Goal: Task Accomplishment & Management: Complete application form

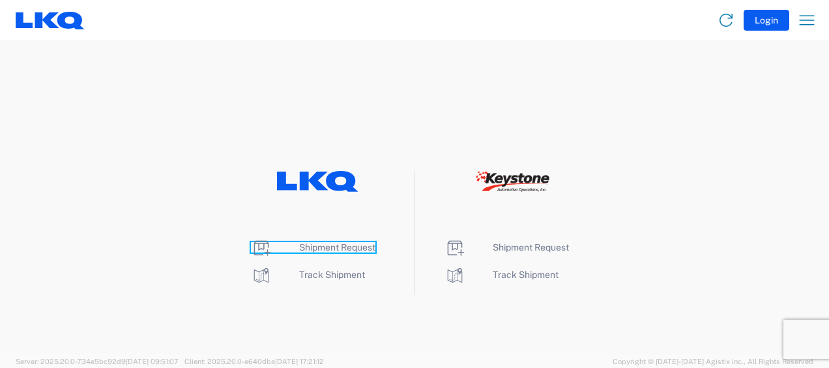
click at [345, 247] on span "Shipment Request" at bounding box center [337, 247] width 76 height 10
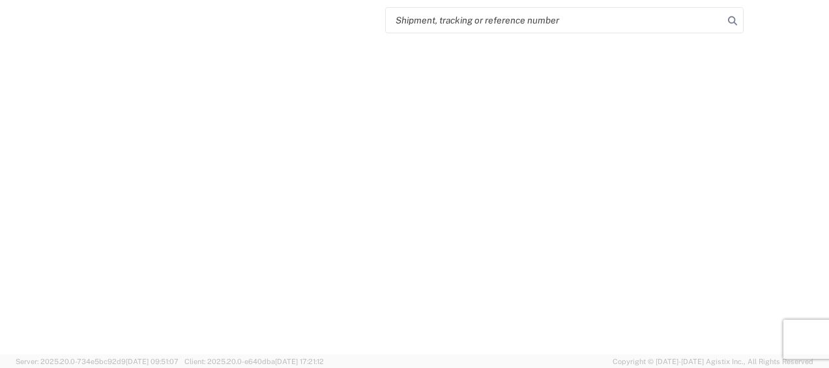
select select "FULL"
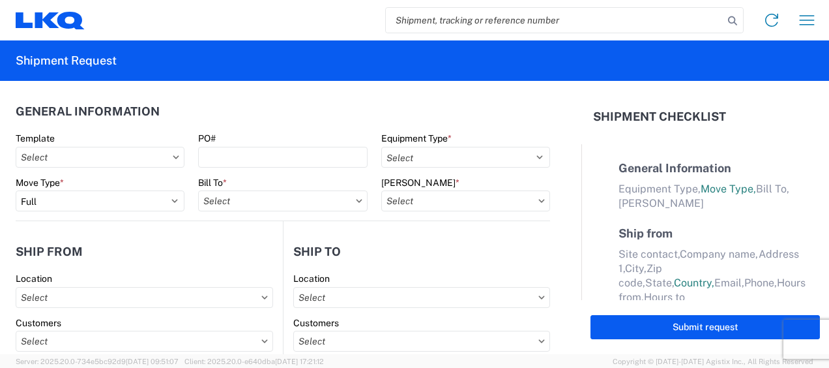
select select "LBS"
select select "IN"
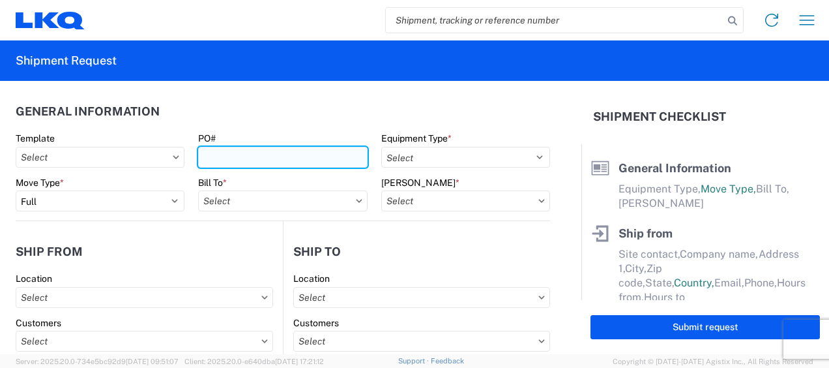
click at [204, 159] on input "PO#" at bounding box center [282, 157] width 169 height 21
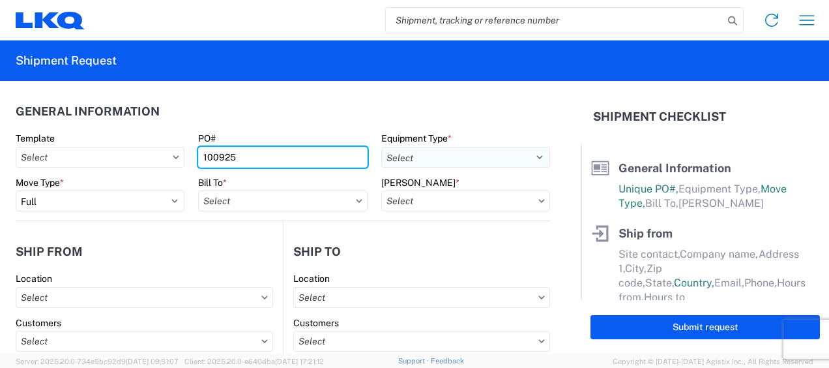
type input "100925"
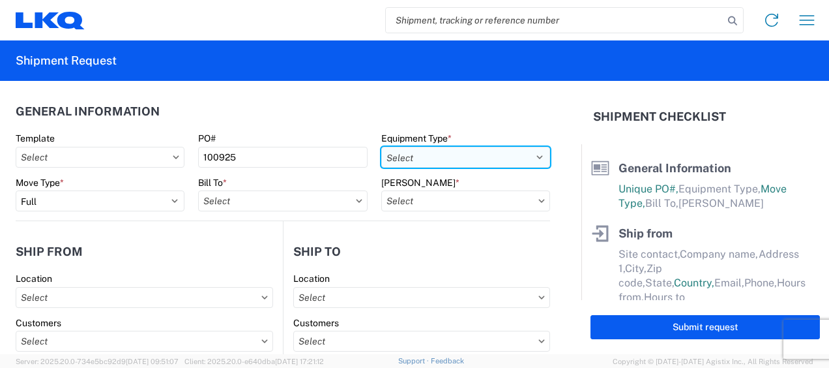
click at [442, 151] on select "Select 53’ Dry Van Flatbed Dropdeck (van) Lowboy (flatbed) Rail" at bounding box center [465, 157] width 169 height 21
select select "STDV"
click at [381, 147] on select "Select 53’ Dry Van Flatbed Dropdeck (van) Lowboy (flatbed) Rail" at bounding box center [465, 157] width 169 height 21
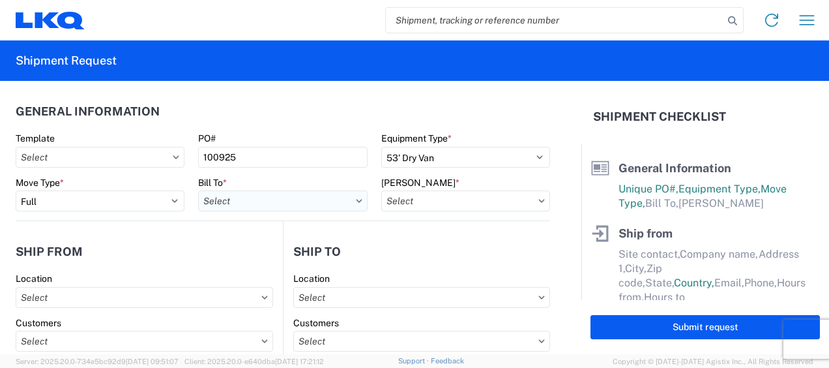
click at [228, 197] on input "text" at bounding box center [282, 200] width 169 height 21
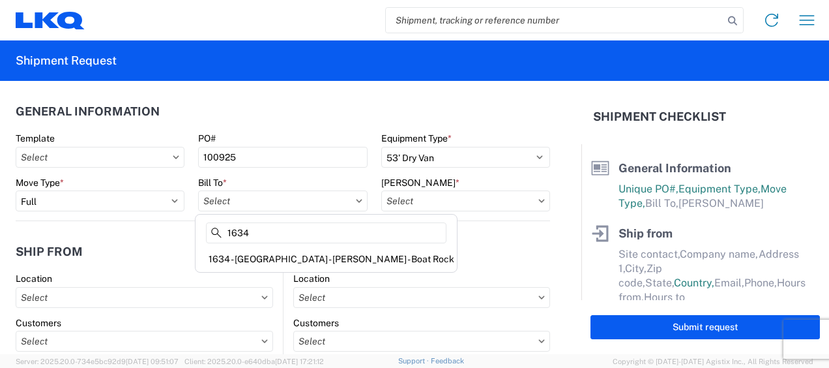
type input "1634"
click at [239, 256] on div "1634 - [GEOGRAPHIC_DATA] - [PERSON_NAME] - Boat Rock" at bounding box center [326, 258] width 256 height 21
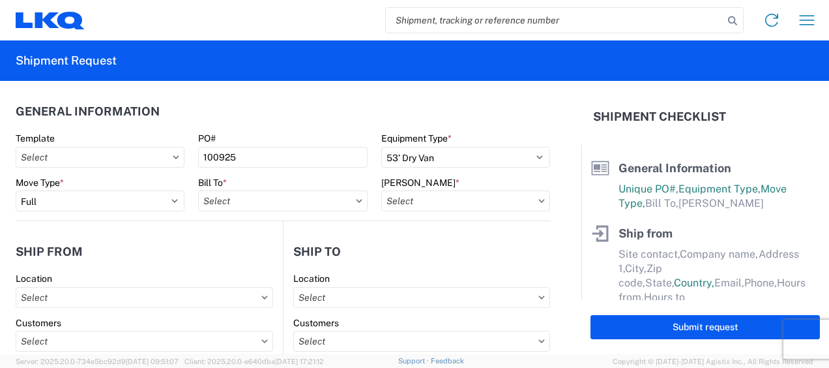
type input "1634 - [GEOGRAPHIC_DATA] - [PERSON_NAME] - Boat Rock"
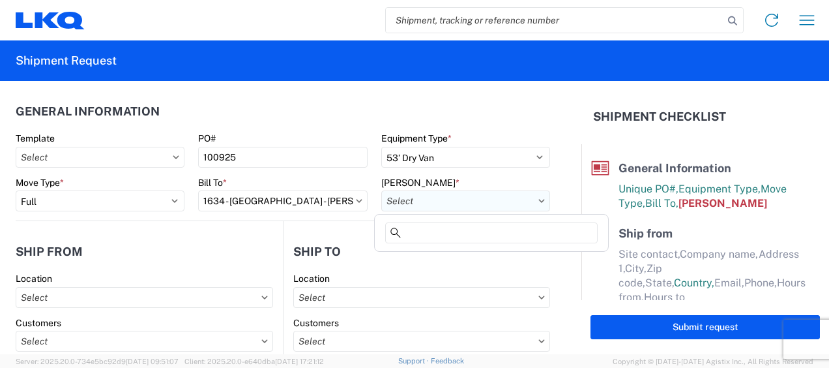
click at [426, 203] on input "text" at bounding box center [465, 200] width 169 height 21
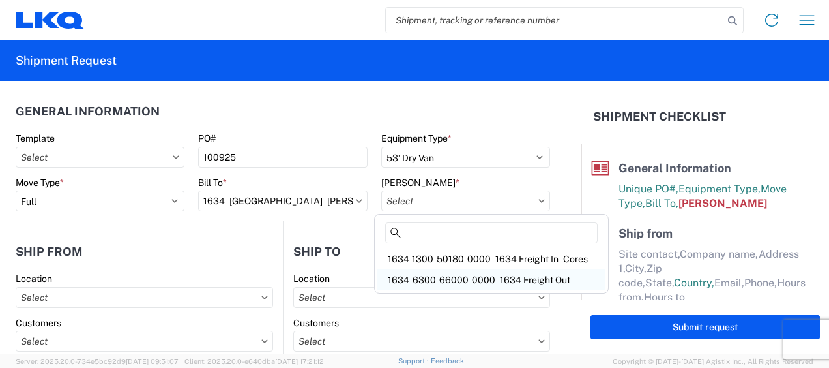
click at [446, 280] on div "1634-6300-66000-0000 - 1634 Freight Out" at bounding box center [491, 279] width 228 height 21
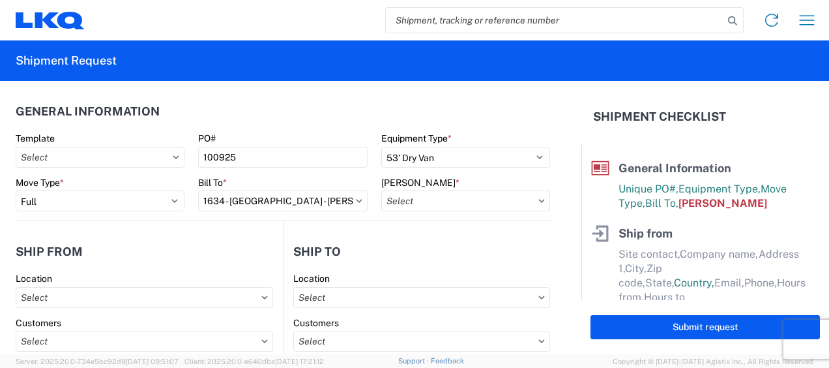
type input "1634-6300-66000-0000 - 1634 Freight Out"
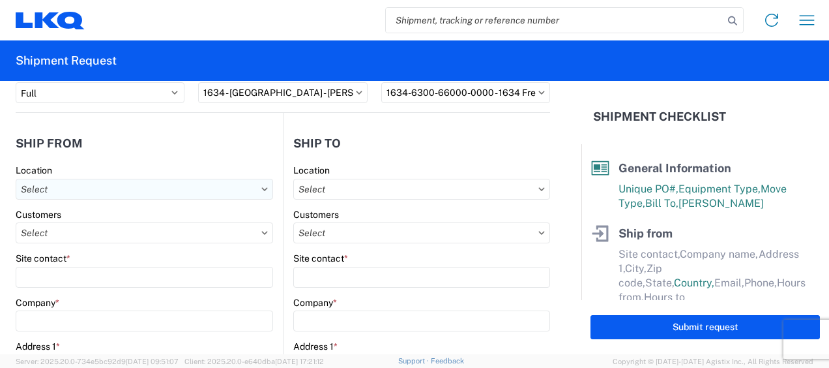
click at [53, 193] on input "text" at bounding box center [144, 189] width 257 height 21
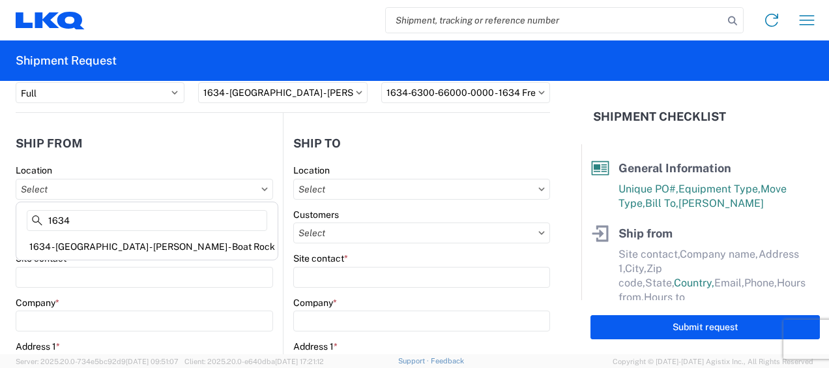
type input "1634"
click at [86, 239] on div "1634 - [GEOGRAPHIC_DATA] - [PERSON_NAME] - Boat Rock" at bounding box center [147, 246] width 256 height 21
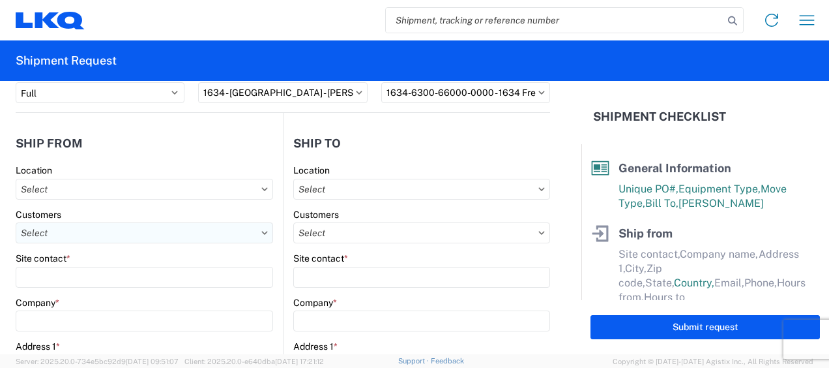
type input "1634 - [GEOGRAPHIC_DATA] - [PERSON_NAME] - Boat Rock"
type input "LKQ Corporation"
type input "[STREET_ADDRESS]"
type input "[GEOGRAPHIC_DATA]"
type input "30336"
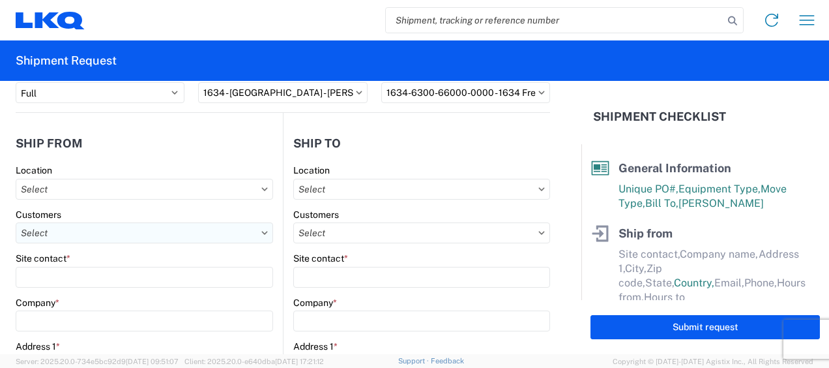
select select "GA"
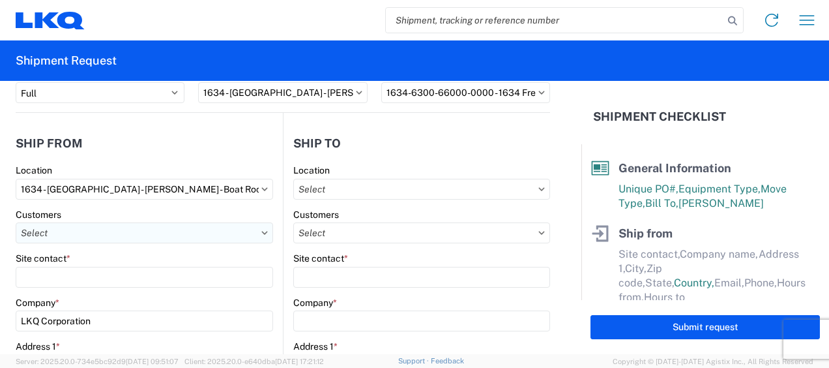
select select "US"
type input "[PHONE_NUMBER]"
type input "00:00"
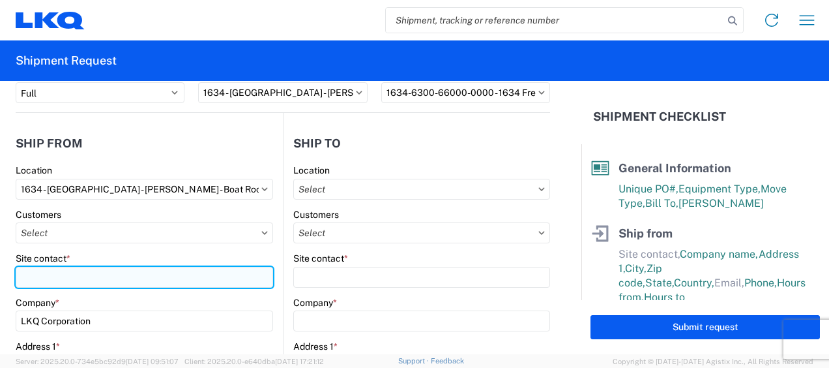
click at [80, 279] on input "Site contact *" at bounding box center [144, 277] width 257 height 21
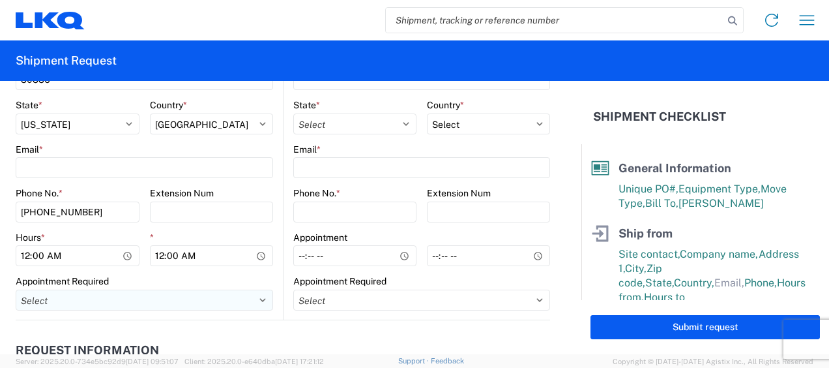
scroll to position [543, 0]
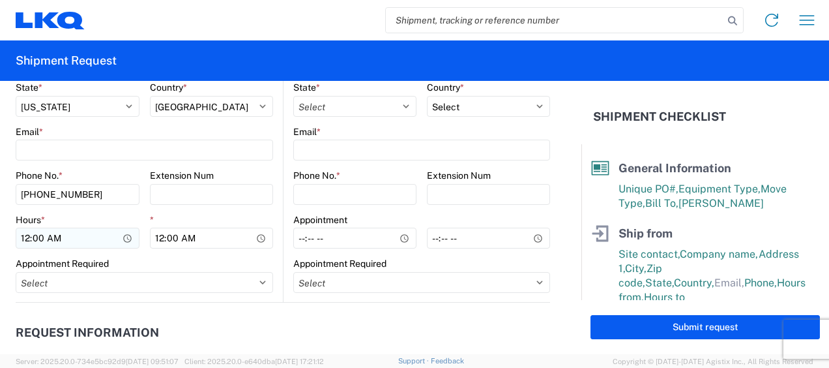
type input "[PERSON_NAME]"
click at [29, 240] on input "00:00" at bounding box center [78, 237] width 124 height 21
type input "07:00"
type input "14:30"
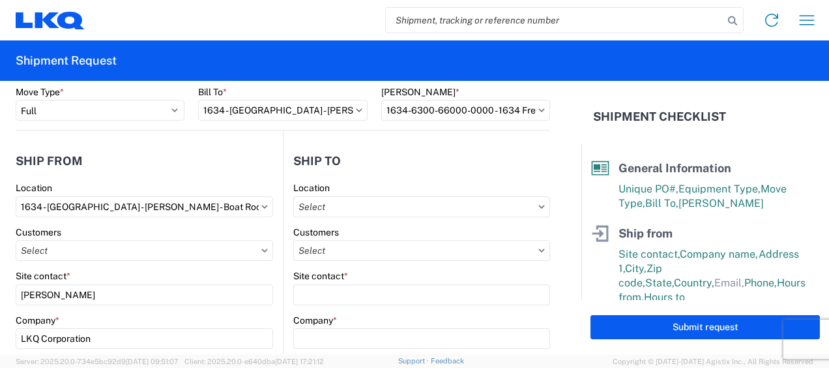
scroll to position [108, 0]
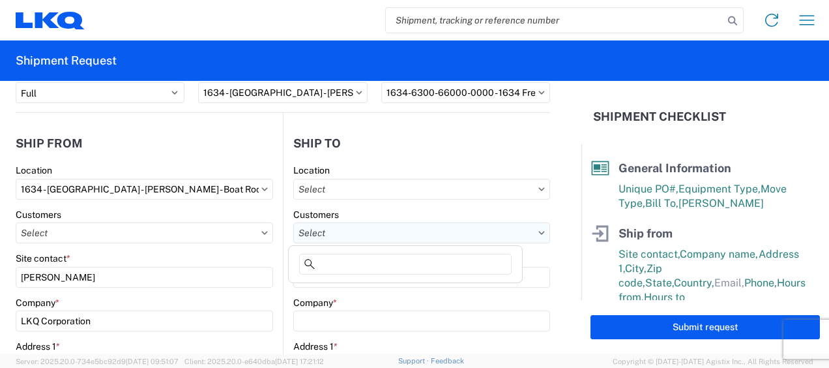
click at [366, 235] on input "text" at bounding box center [421, 232] width 257 height 21
type input "b"
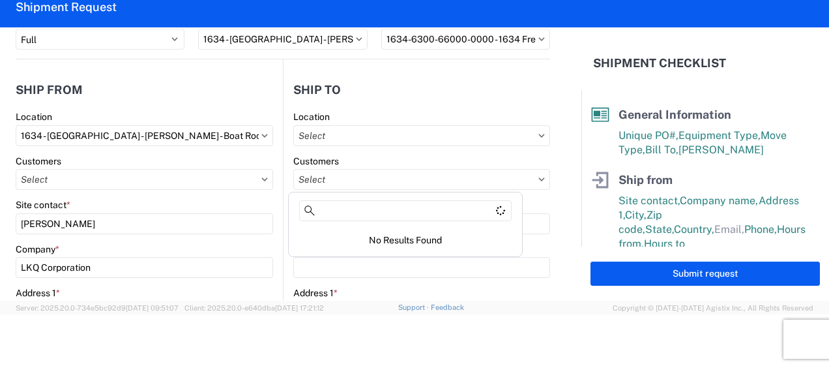
click at [524, 207] on div "Site contact *" at bounding box center [421, 205] width 257 height 12
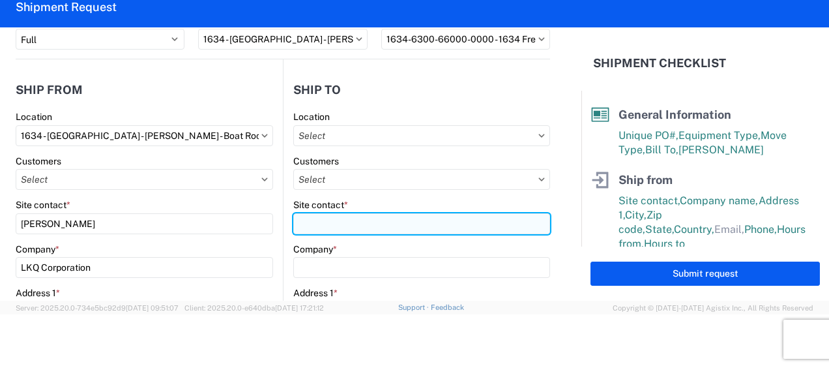
click at [322, 224] on input "Site contact *" at bounding box center [421, 223] width 257 height 21
type input "[PERSON_NAME]"
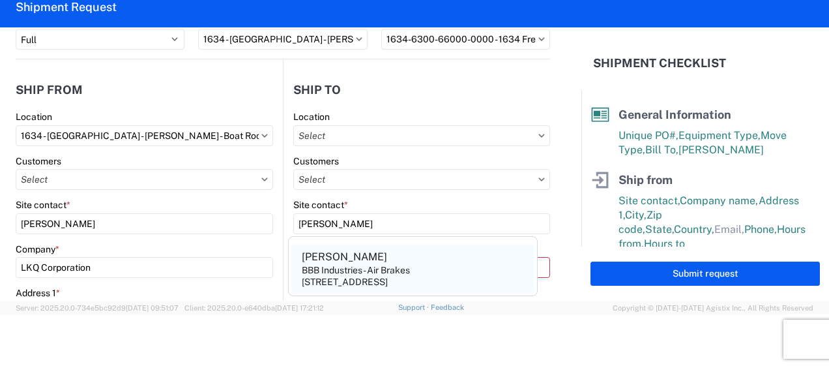
click at [322, 265] on div "BBB Industries - Air Brakes" at bounding box center [356, 270] width 108 height 12
type input "BBB Industries - Air Brakes"
type input "[STREET_ADDRESS]"
type input "Sparta"
type input "38583"
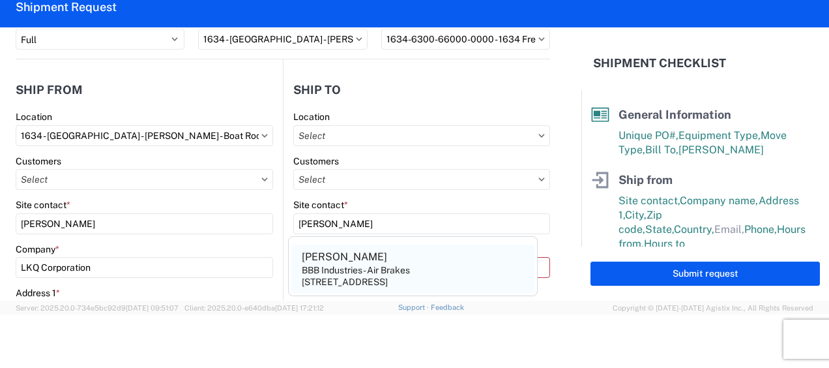
select select "TN"
select select "US"
type input "[EMAIL_ADDRESS][DOMAIN_NAME]"
type input "[PHONE_NUMBER]"
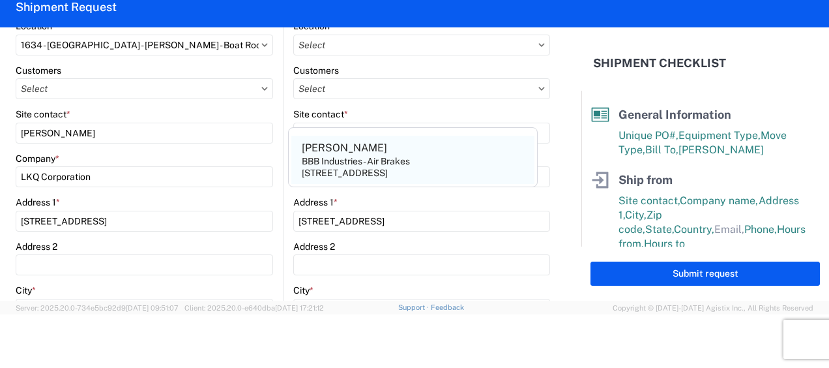
scroll to position [217, 0]
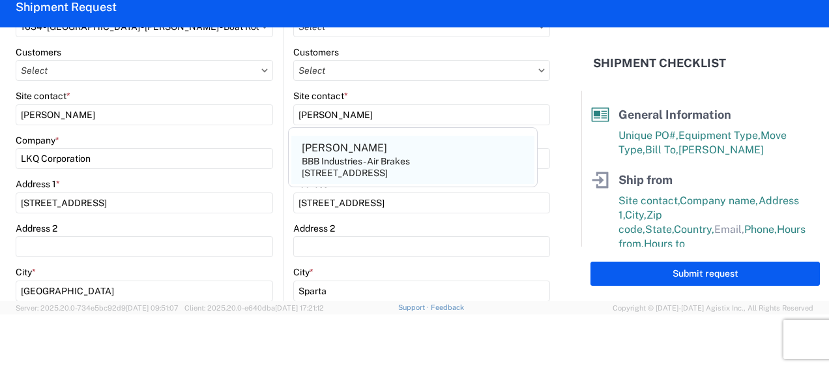
click at [397, 166] on div "BBB Industries - Air Brakes" at bounding box center [356, 161] width 108 height 12
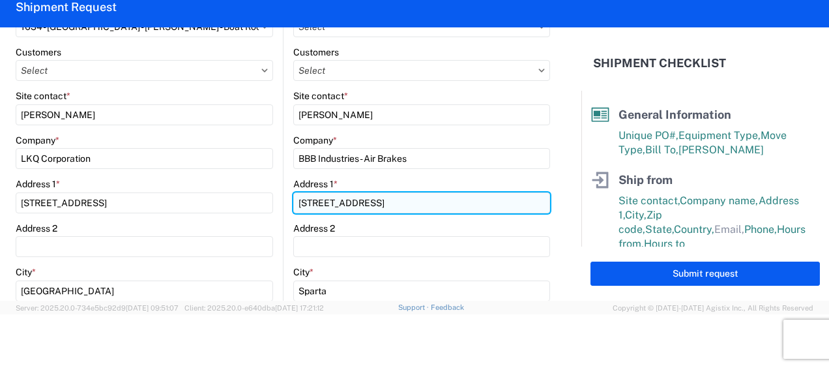
click at [311, 199] on input "[STREET_ADDRESS]" at bounding box center [421, 202] width 257 height 21
type input "[STREET_ADDRESS]"
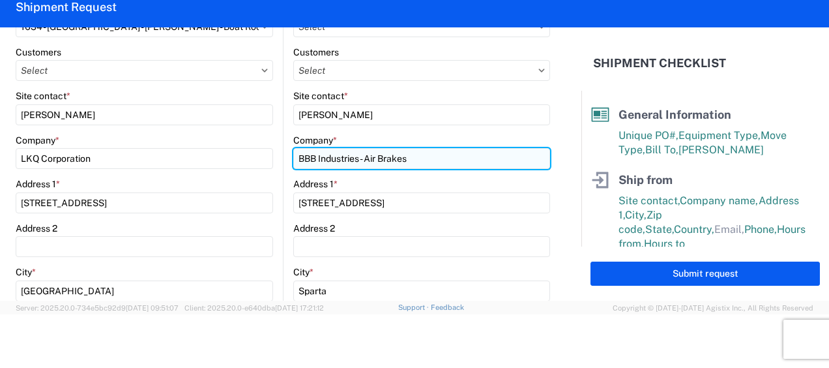
click at [416, 159] on input "BBB Industries - Air Brakes" at bounding box center [421, 158] width 257 height 21
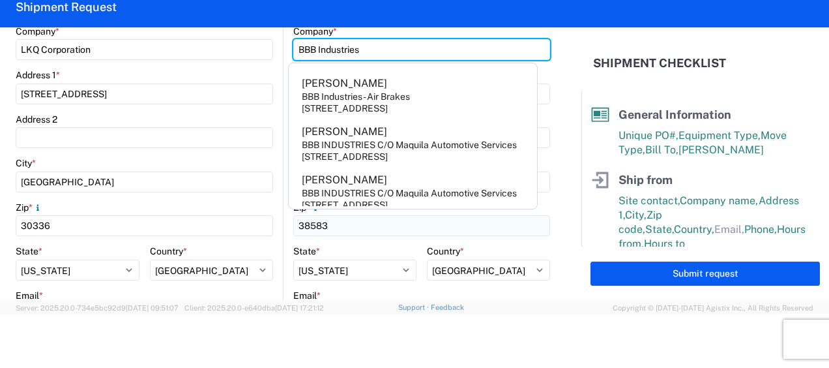
scroll to position [434, 0]
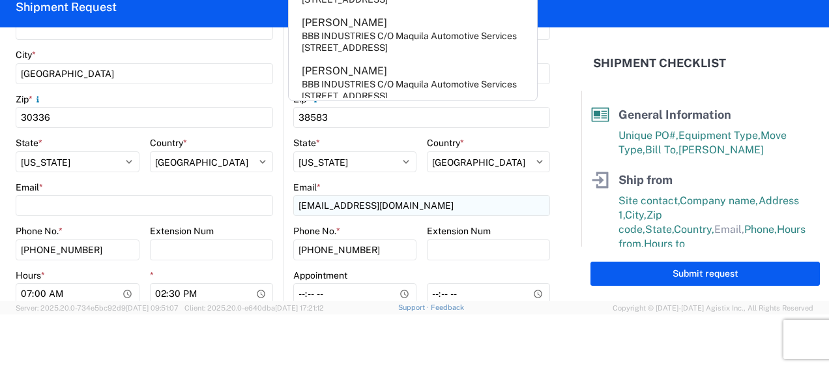
type input "BBB Industries"
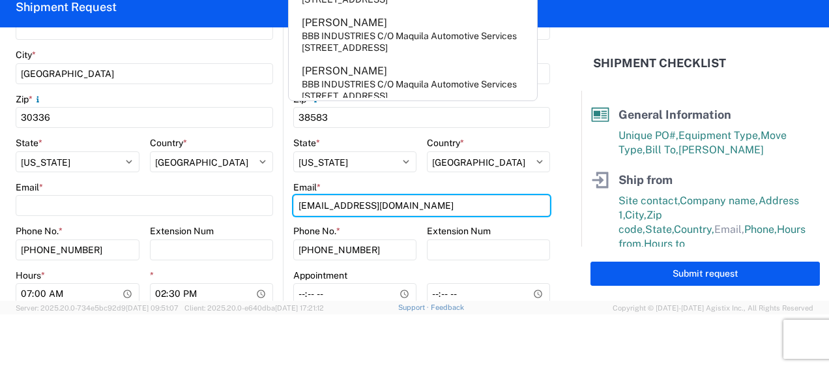
drag, startPoint x: 418, startPoint y: 212, endPoint x: 211, endPoint y: 175, distance: 211.2
click at [203, 182] on div "Ship from 1634 Location 1634 - [GEOGRAPHIC_DATA] - [PERSON_NAME] - Boat Rock Cu…" at bounding box center [283, 45] width 534 height 624
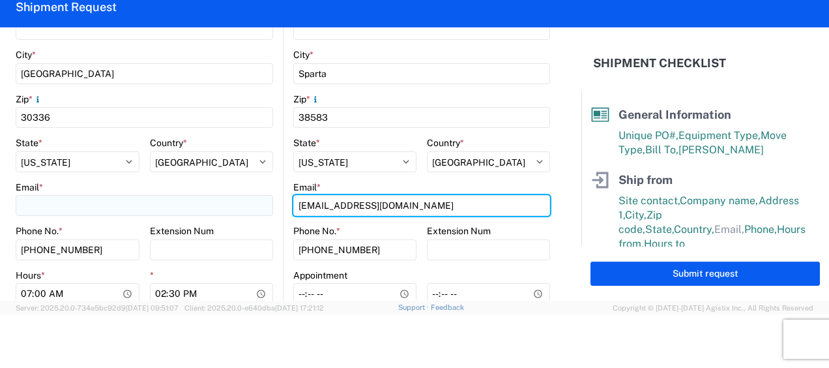
type input "[EMAIL_ADDRESS][DOMAIN_NAME]"
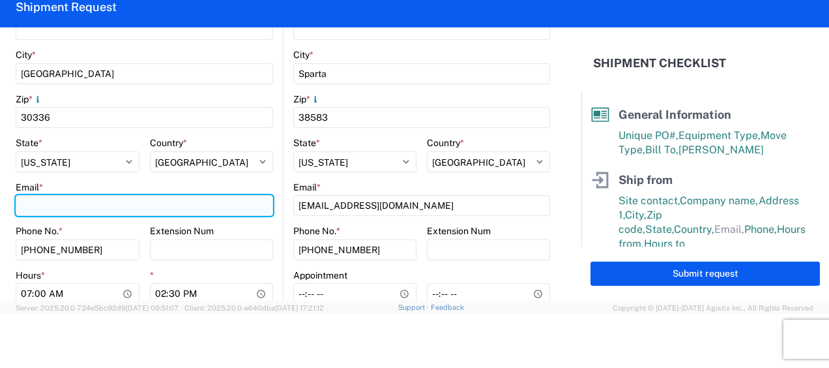
click at [201, 212] on input "Email *" at bounding box center [144, 205] width 257 height 21
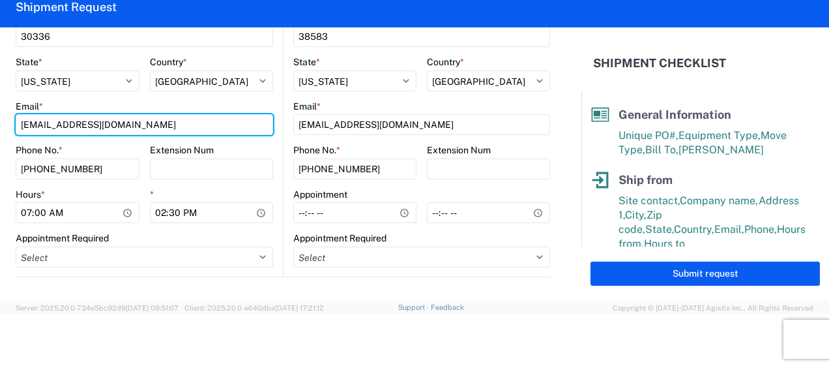
scroll to position [543, 0]
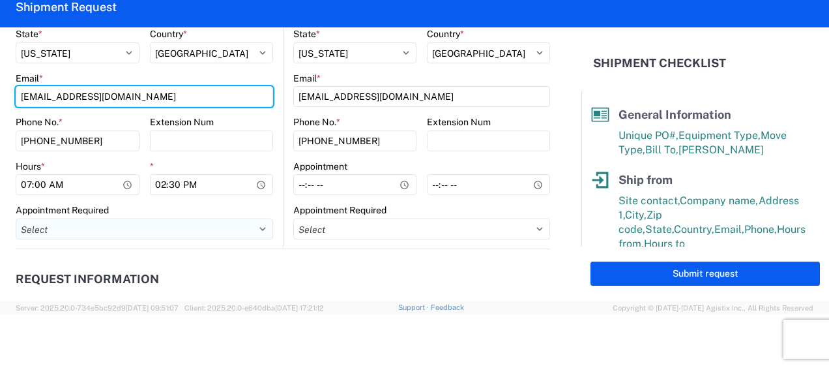
type input "[EMAIL_ADDRESS][DOMAIN_NAME]"
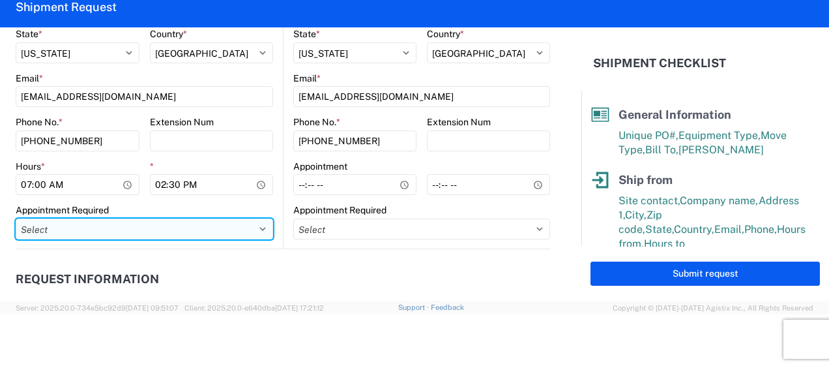
click at [106, 220] on select "Select Appt Required Appt Not Required Appt - First available" at bounding box center [144, 228] width 257 height 21
select select "apptNotRequired"
click at [16, 218] on select "Select Appt Required Appt Not Required Appt - First available" at bounding box center [144, 228] width 257 height 21
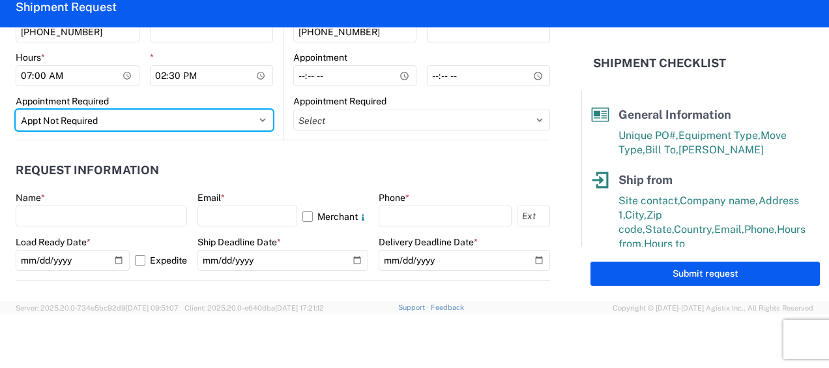
scroll to position [760, 0]
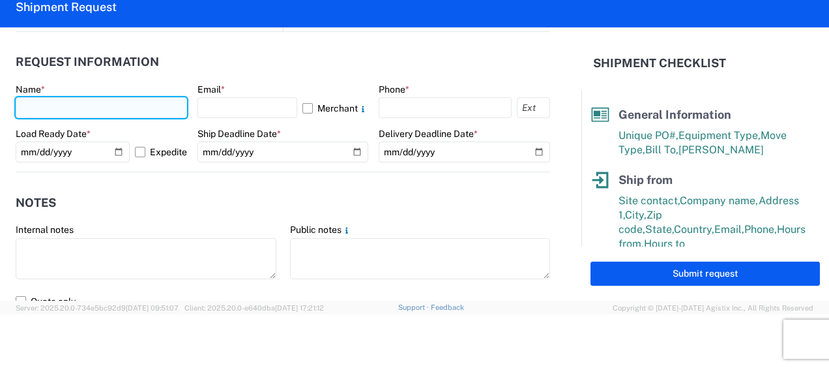
click at [105, 108] on input "text" at bounding box center [101, 107] width 171 height 21
type input "[PERSON_NAME]"
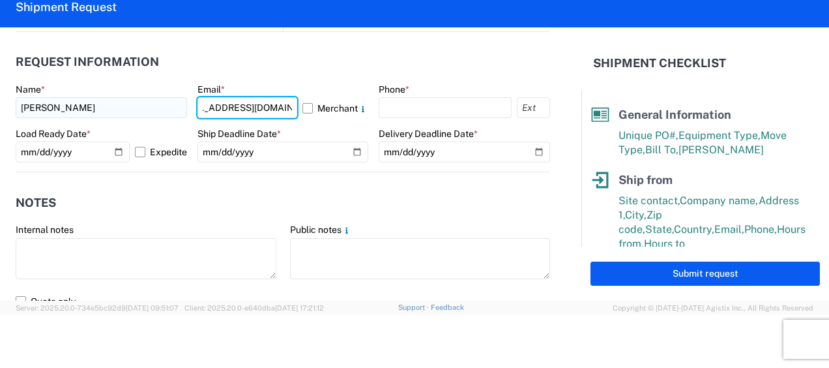
scroll to position [0, 37]
type input "[EMAIL_ADDRESS][DOMAIN_NAME]"
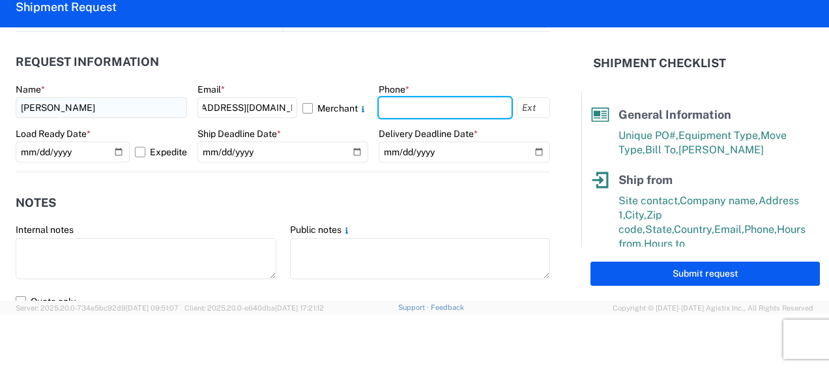
scroll to position [0, 0]
type input "6783998501"
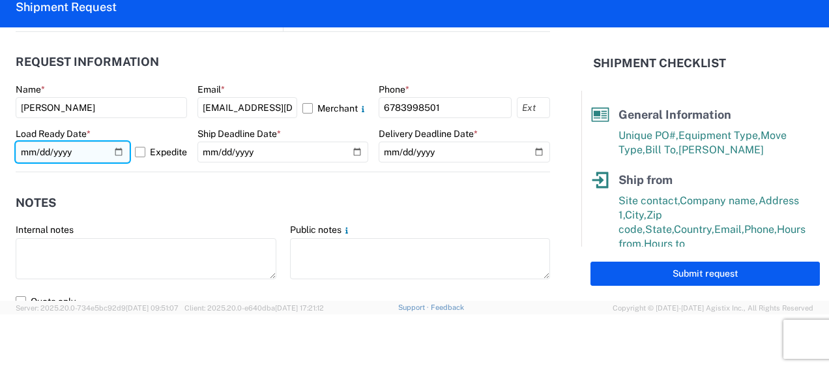
click at [114, 148] on input "[DATE]" at bounding box center [73, 151] width 114 height 21
type input "[DATE]"
click at [148, 151] on label "Expedite" at bounding box center [161, 151] width 52 height 21
click at [0, 0] on input "Expedite" at bounding box center [0, 0] width 0 height 0
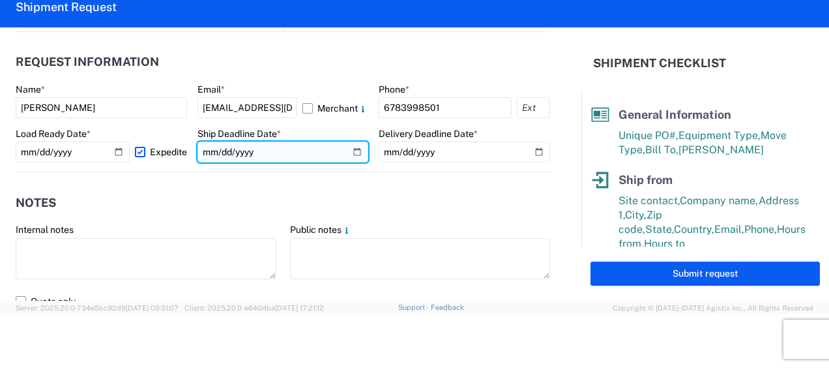
click at [348, 152] on input "date" at bounding box center [282, 151] width 171 height 21
type input "[DATE]"
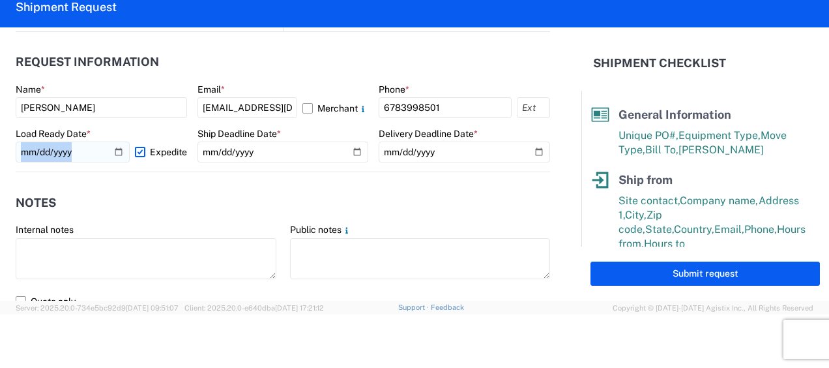
drag, startPoint x: 128, startPoint y: 150, endPoint x: 119, endPoint y: 150, distance: 9.1
click at [119, 150] on div "[DATE] Expedite" at bounding box center [101, 151] width 171 height 21
click at [115, 150] on input "[DATE]" at bounding box center [73, 151] width 114 height 21
click at [115, 149] on input "[DATE]" at bounding box center [73, 151] width 114 height 21
type input "[DATE]"
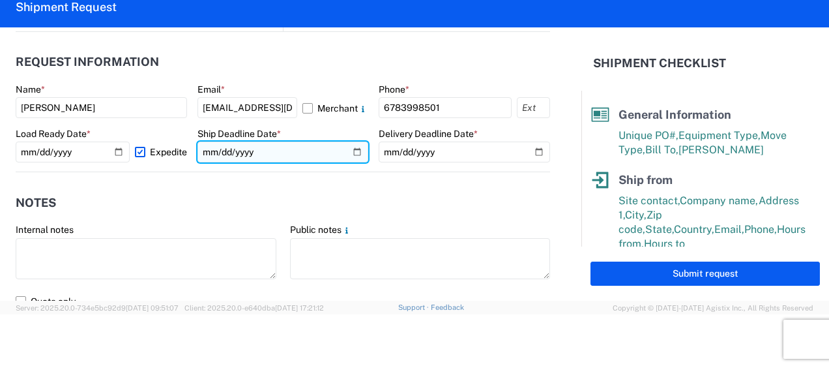
click at [344, 149] on input "[DATE]" at bounding box center [282, 151] width 171 height 21
click at [355, 153] on input "[DATE]" at bounding box center [282, 151] width 171 height 21
type input "[DATE]"
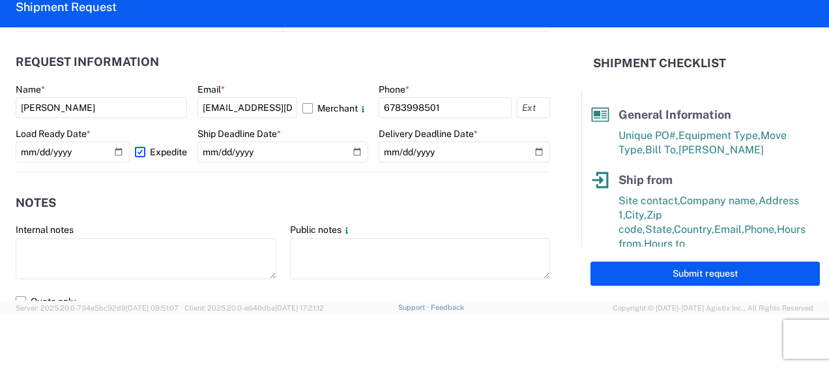
click at [542, 149] on form "General Information Template PO# 100925 Equipment Type * Select 53’ Dry Van Fla…" at bounding box center [290, 163] width 581 height 273
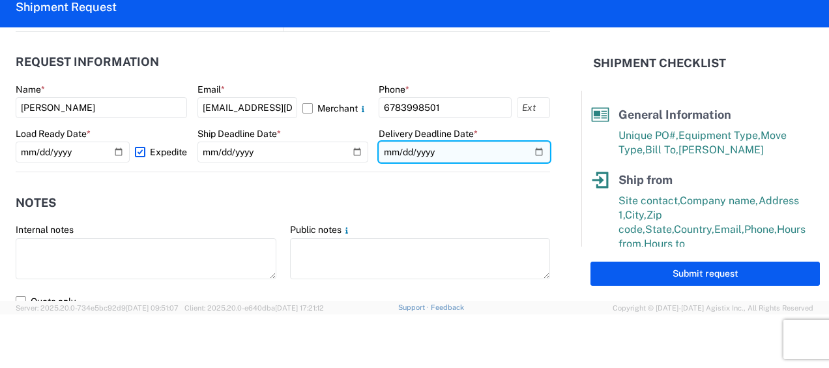
click at [532, 150] on input "date" at bounding box center [464, 151] width 171 height 21
type input "[DATE]"
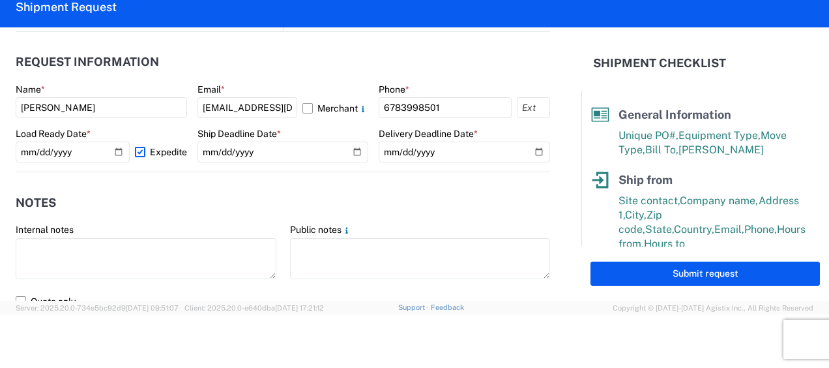
click at [136, 154] on label "Expedite" at bounding box center [161, 151] width 52 height 21
click at [0, 0] on input "Expedite" at bounding box center [0, 0] width 0 height 0
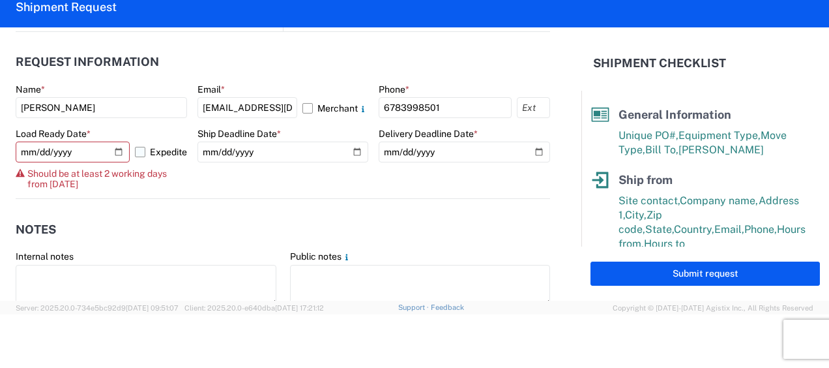
click at [139, 151] on label "Expedite" at bounding box center [161, 151] width 52 height 21
click at [0, 0] on input "Expedite" at bounding box center [0, 0] width 0 height 0
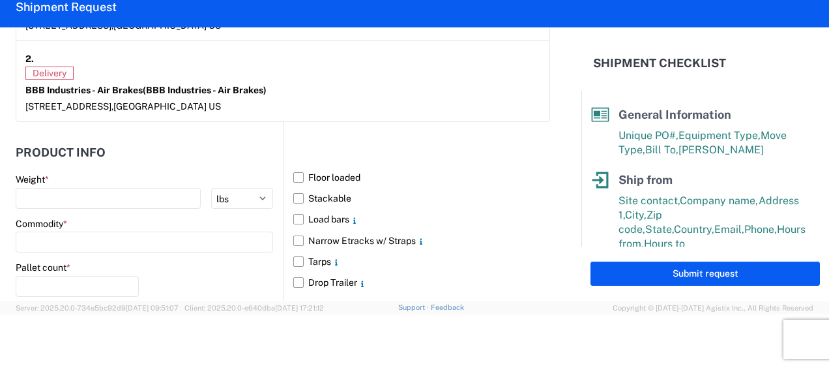
scroll to position [1195, 0]
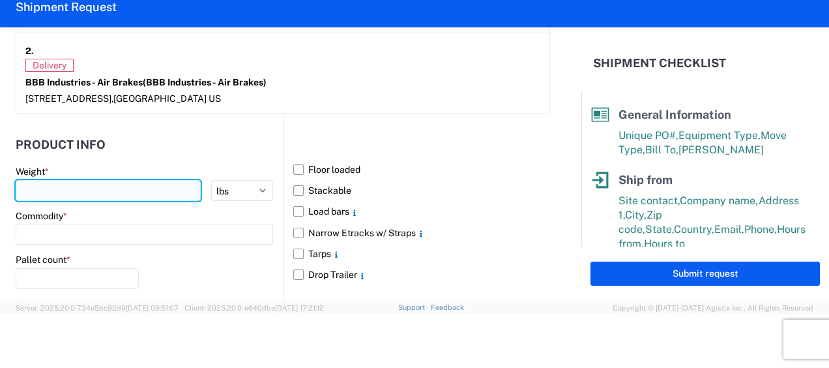
click at [121, 182] on input "number" at bounding box center [108, 190] width 185 height 21
type input "42000"
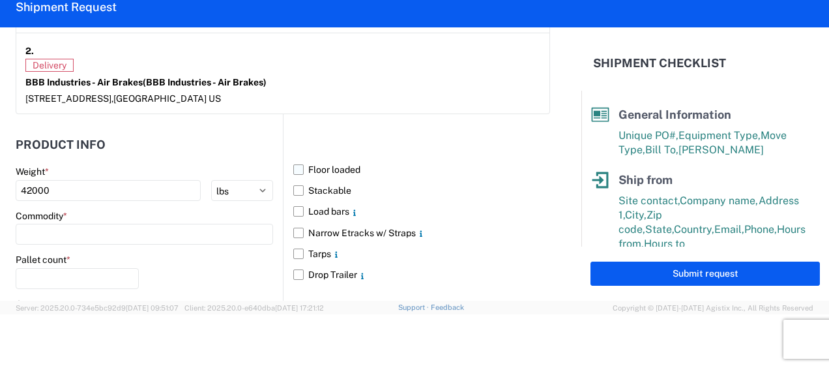
click at [293, 166] on label "Floor loaded" at bounding box center [421, 169] width 257 height 21
click at [0, 0] on input "Floor loaded" at bounding box center [0, 0] width 0 height 0
click at [109, 239] on input at bounding box center [144, 234] width 257 height 21
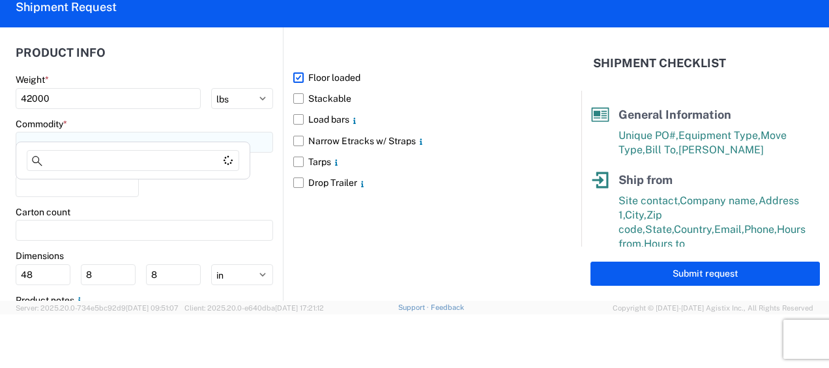
scroll to position [1304, 0]
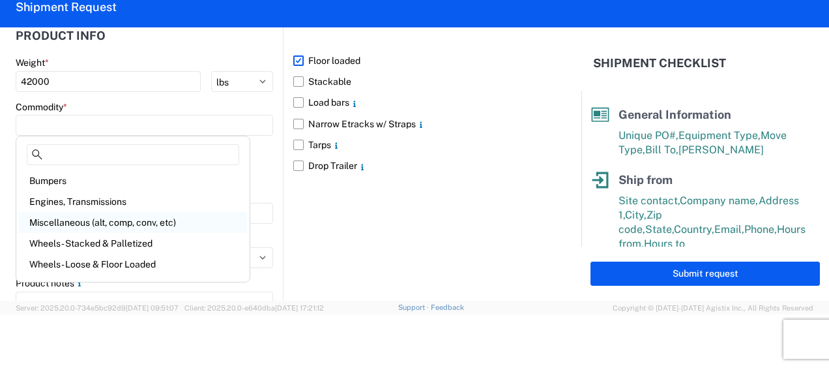
click at [123, 216] on div "Miscellaneous (alt, comp, conv, etc)" at bounding box center [133, 222] width 228 height 21
type input "Miscellaneous (alt, comp, conv, etc)"
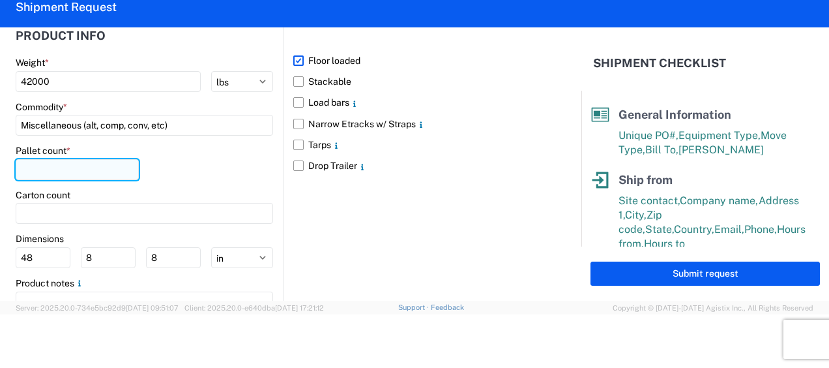
click at [73, 166] on input "number" at bounding box center [77, 169] width 123 height 21
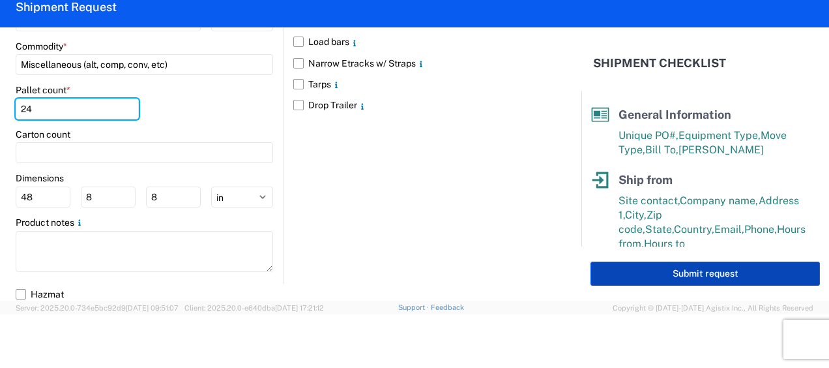
type input "24"
click at [755, 278] on button "Submit request" at bounding box center [705, 273] width 229 height 24
